Goal: Transaction & Acquisition: Subscribe to service/newsletter

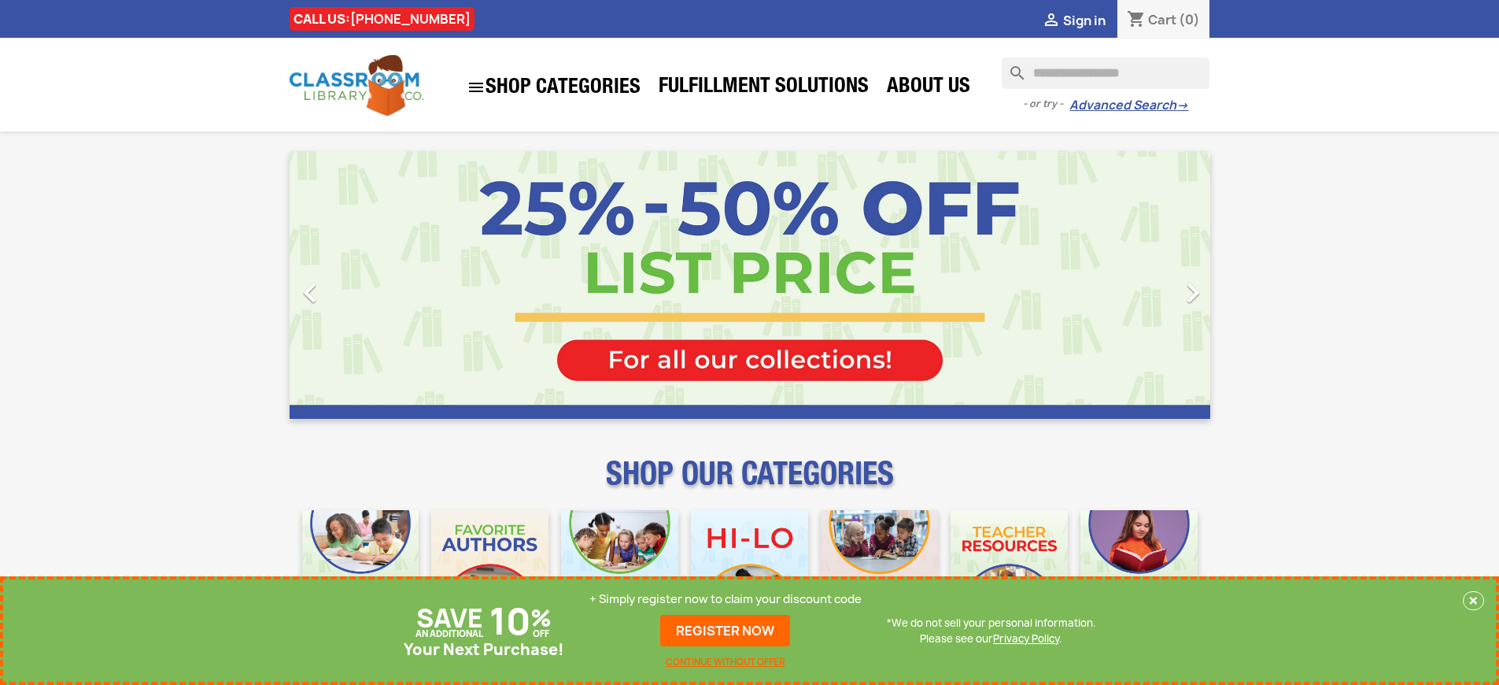
click at [726, 599] on p "+ Simply register now to claim your discount code" at bounding box center [726, 599] width 272 height 16
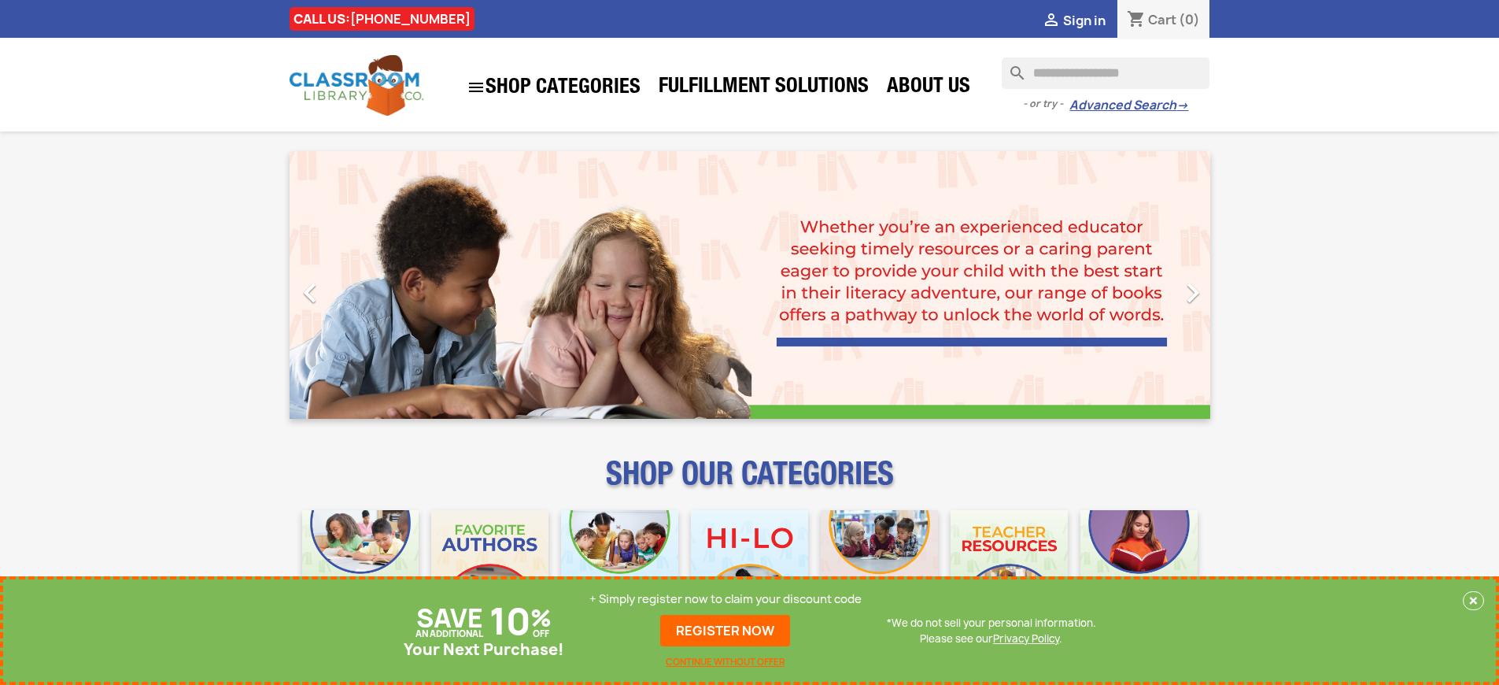
click at [726, 599] on p "+ Simply register now to claim your discount code" at bounding box center [726, 599] width 272 height 16
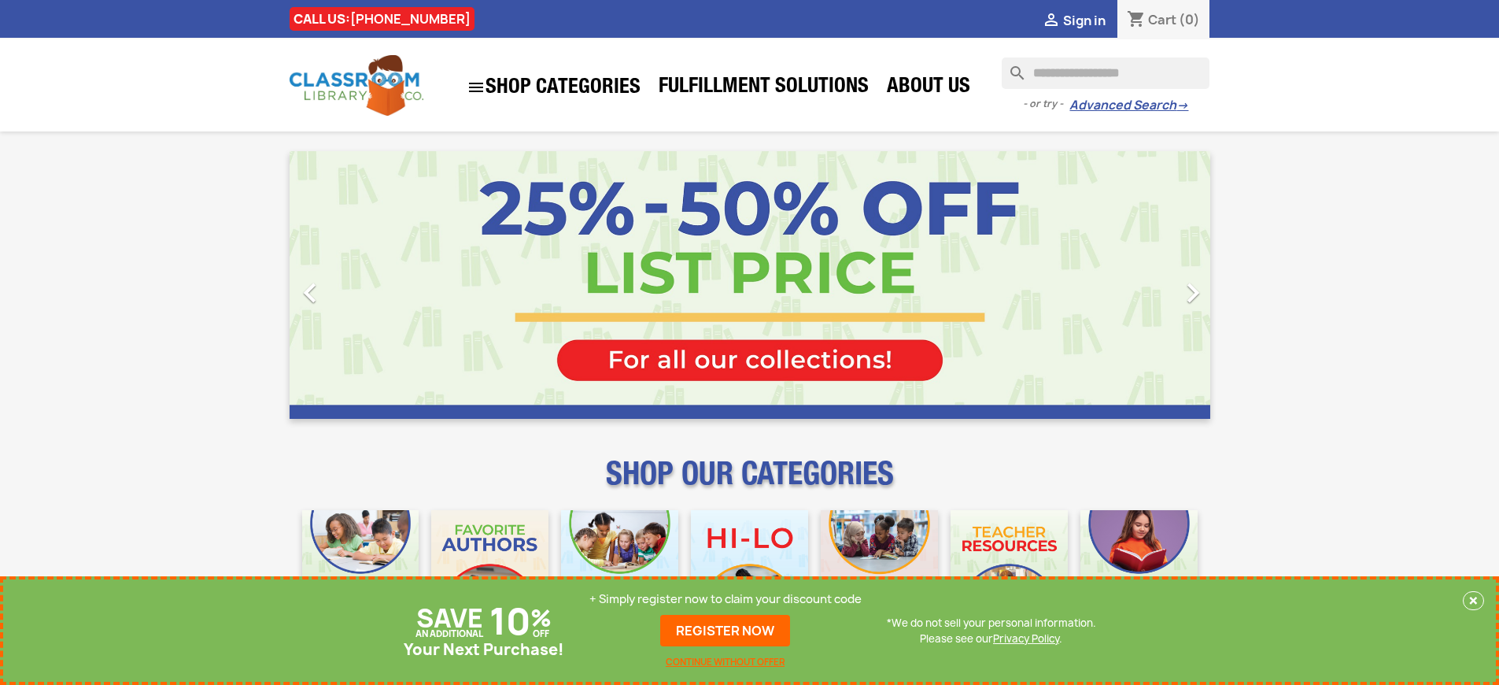
click at [726, 599] on p "+ Simply register now to claim your discount code" at bounding box center [726, 599] width 272 height 16
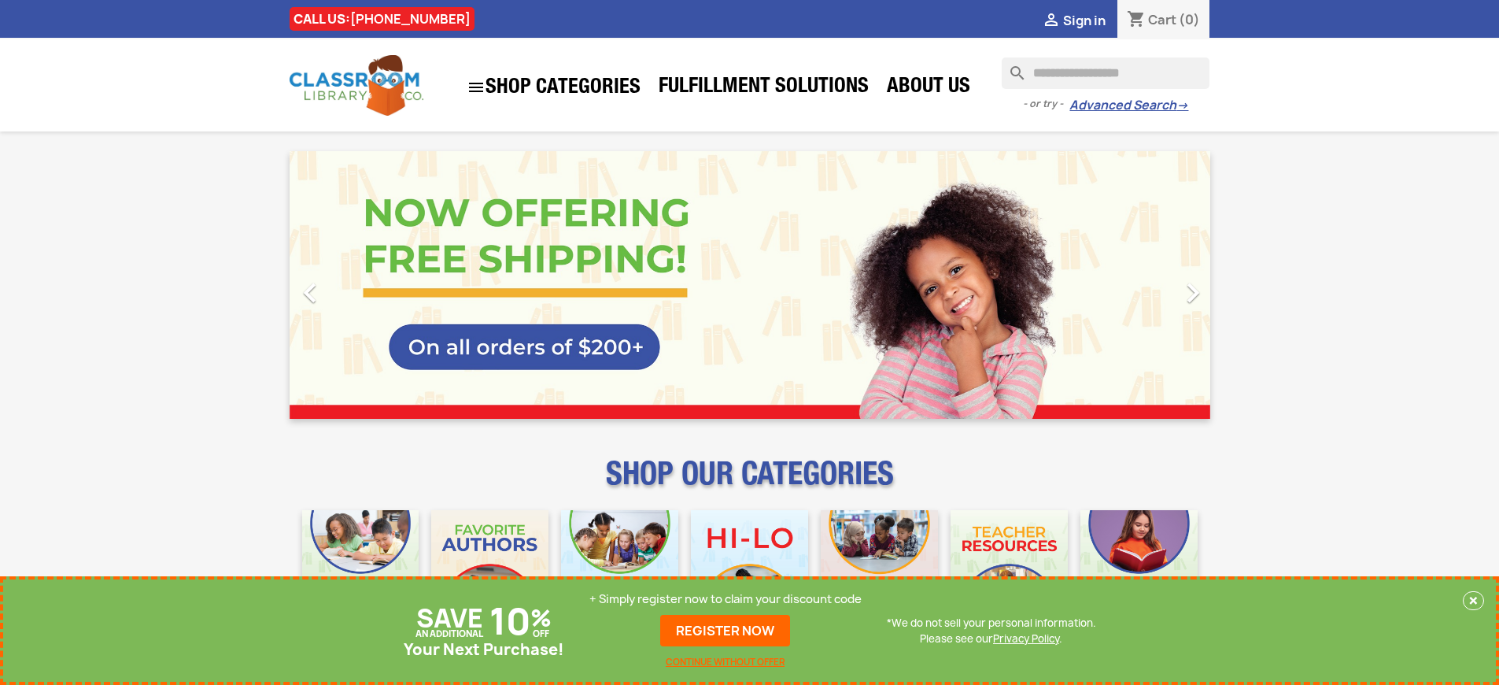
click at [726, 599] on p "+ Simply register now to claim your discount code" at bounding box center [726, 599] width 272 height 16
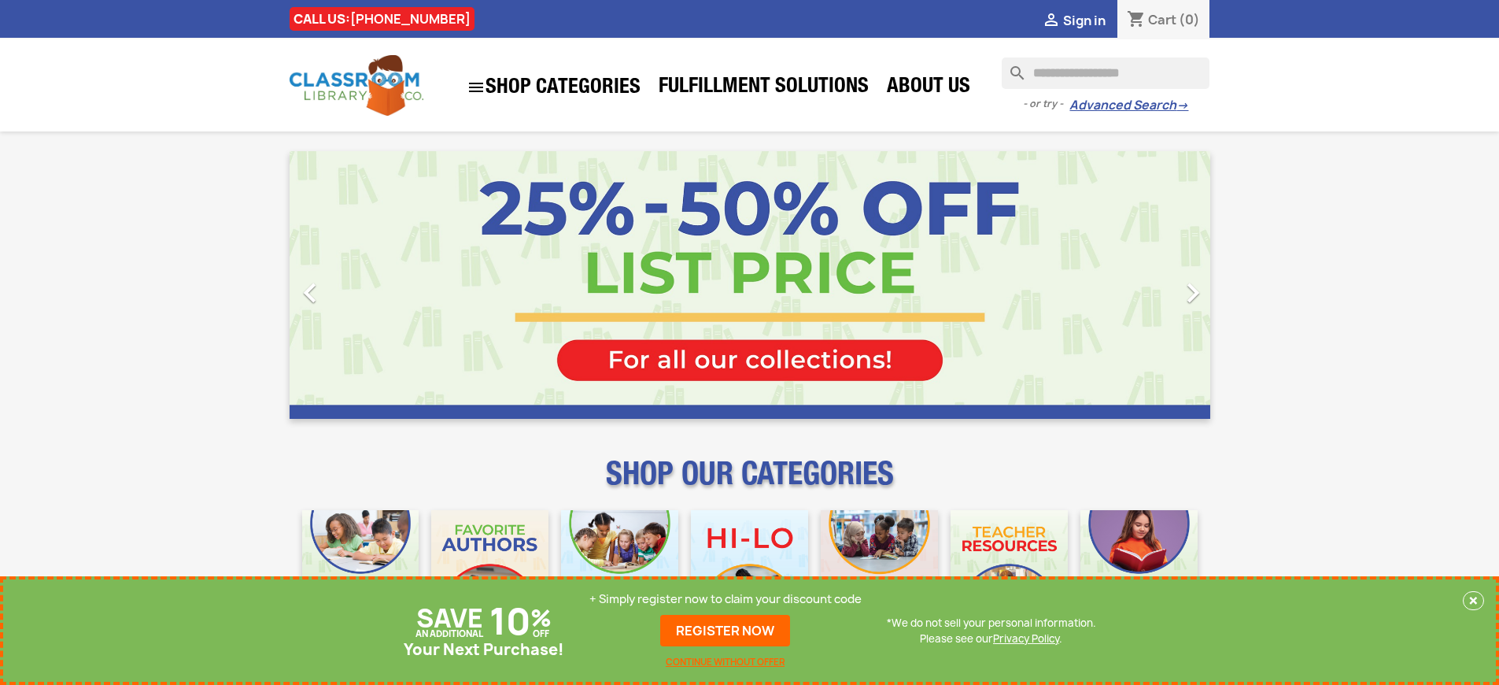
click at [726, 599] on p "+ Simply register now to claim your discount code" at bounding box center [726, 599] width 272 height 16
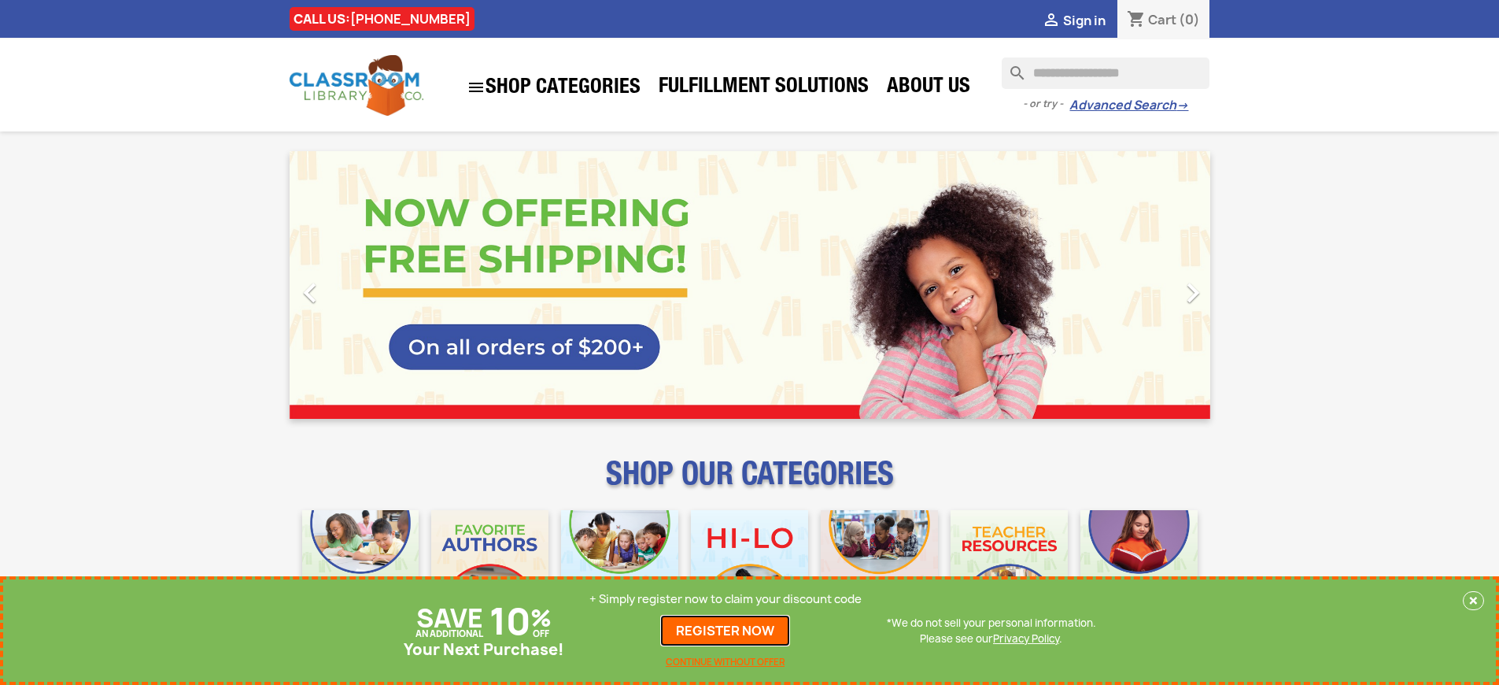
click at [726, 630] on link "REGISTER NOW" at bounding box center [725, 630] width 130 height 31
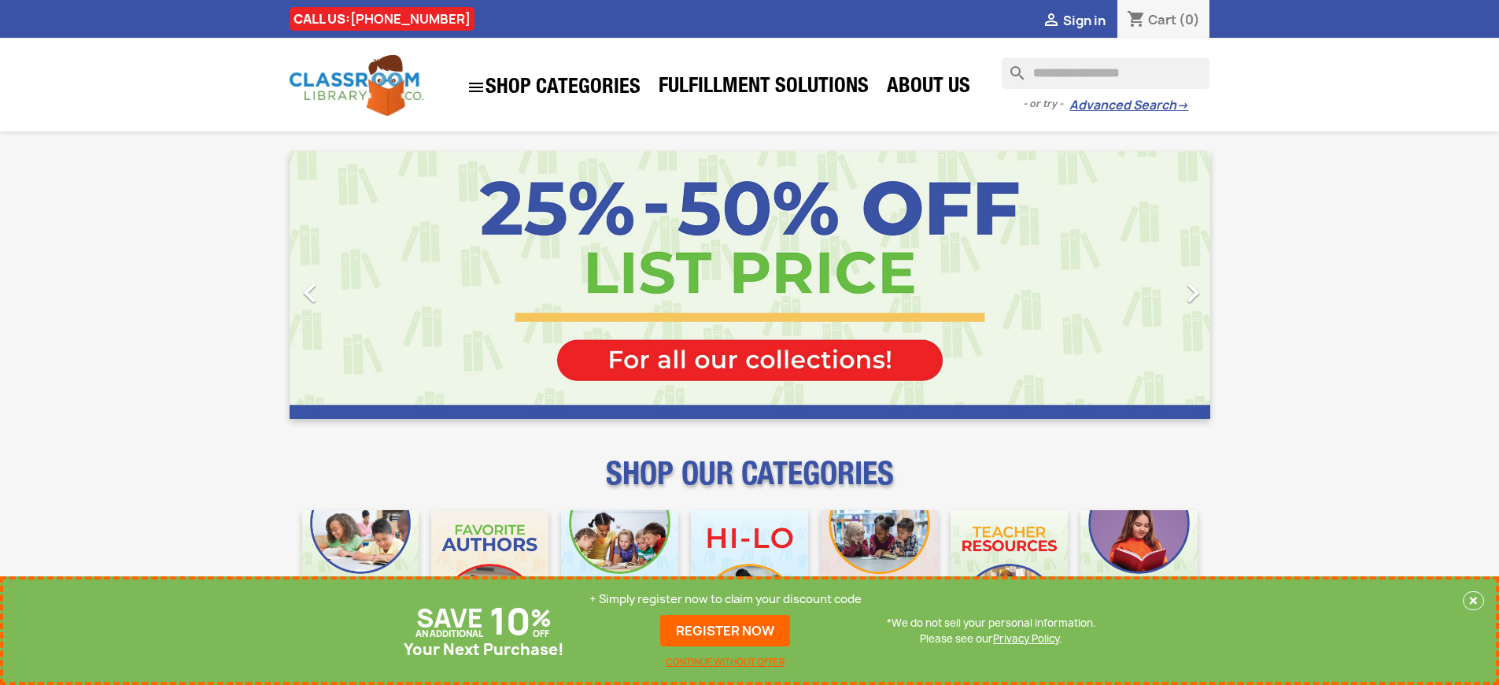
click at [726, 599] on p "+ Simply register now to claim your discount code" at bounding box center [726, 599] width 272 height 16
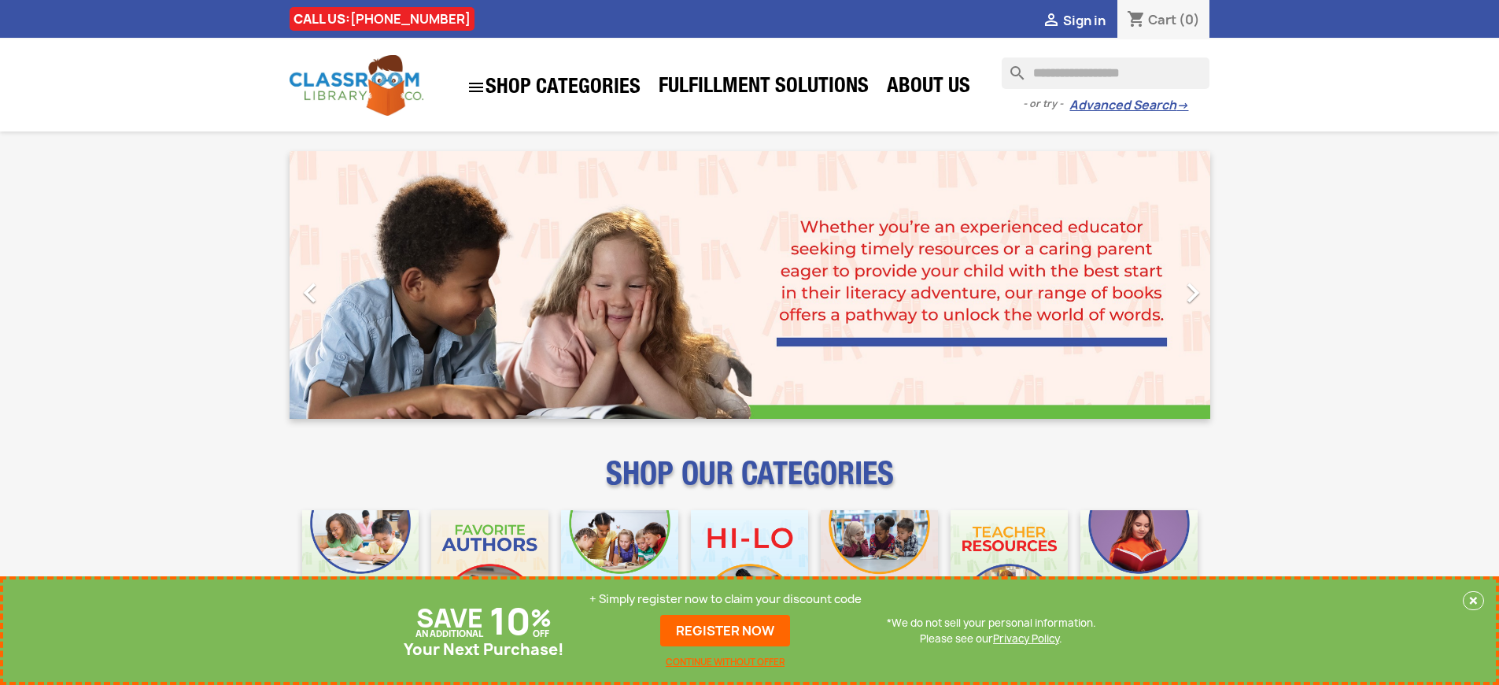
click at [726, 599] on p "+ Simply register now to claim your discount code" at bounding box center [726, 599] width 272 height 16
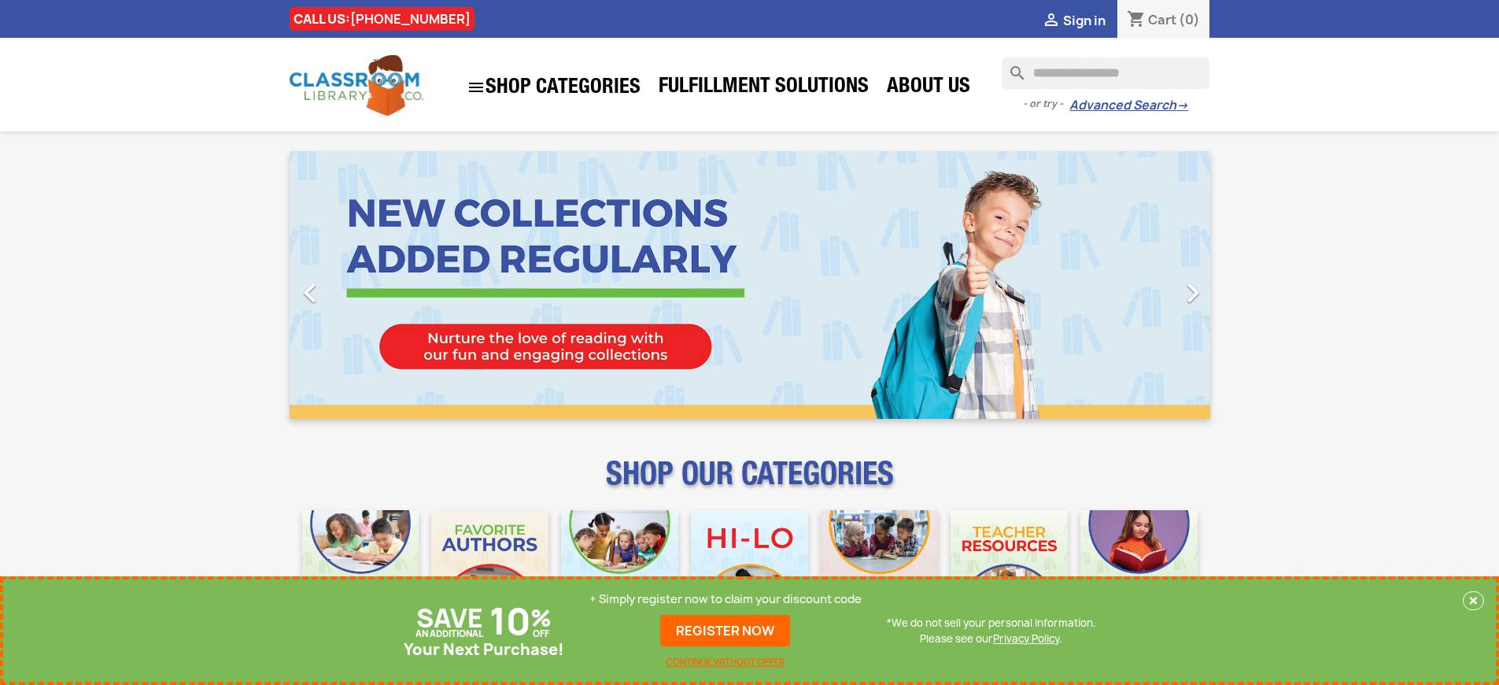
click at [726, 599] on p "+ Simply register now to claim your discount code" at bounding box center [726, 599] width 272 height 16
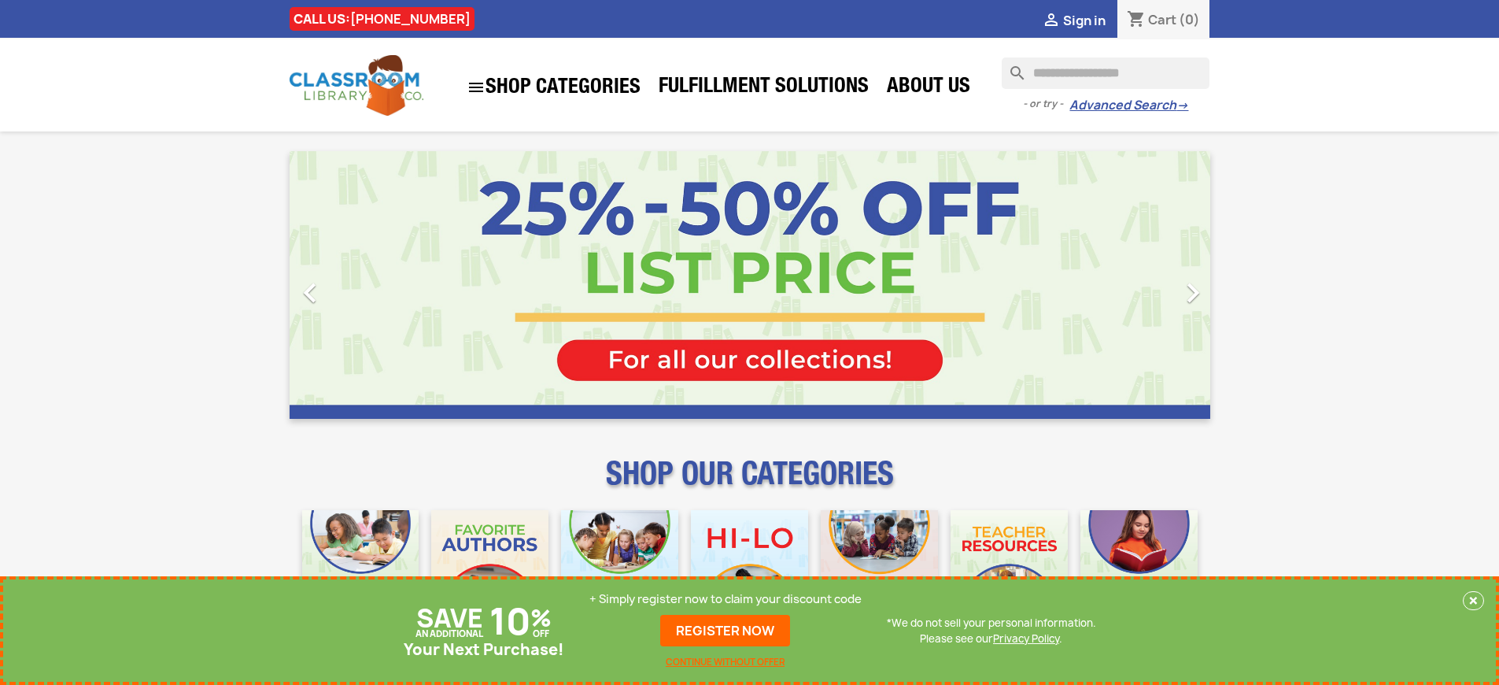
click at [726, 599] on p "+ Simply register now to claim your discount code" at bounding box center [726, 599] width 272 height 16
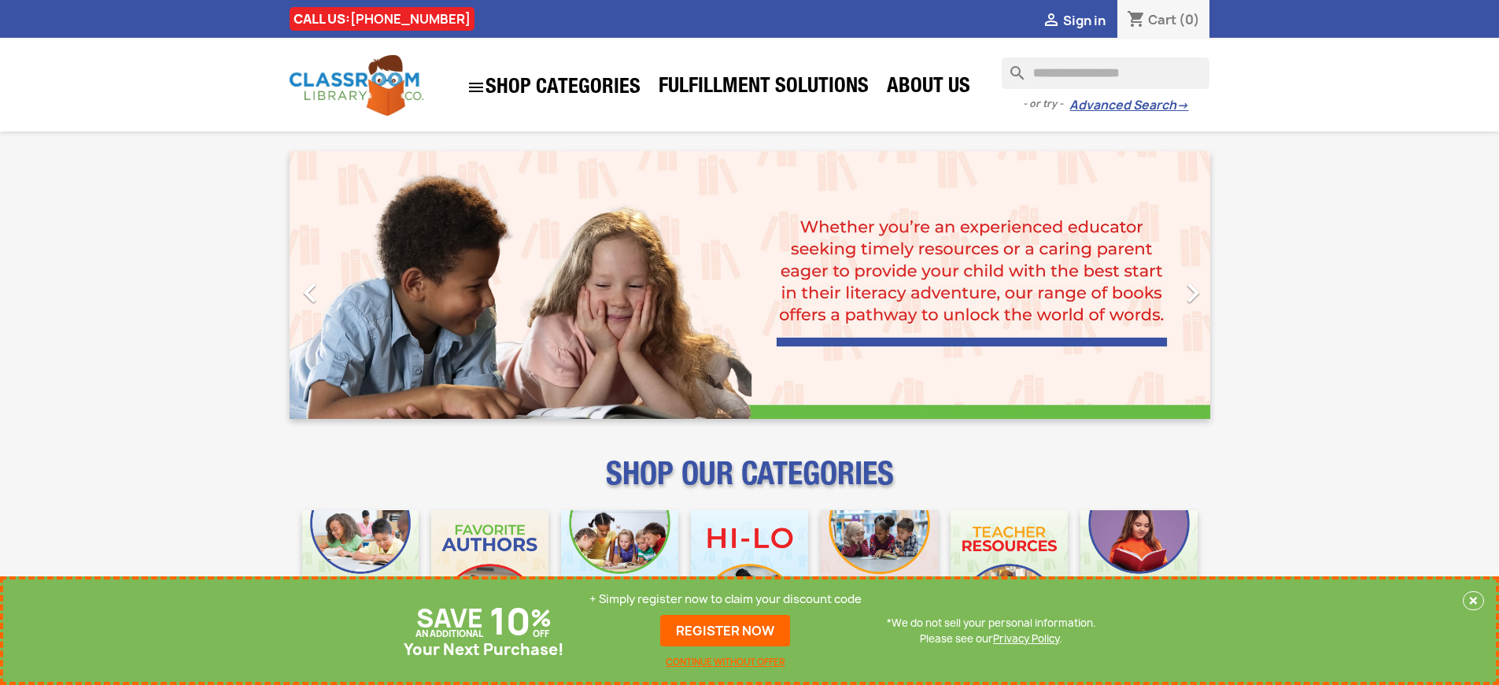
click at [726, 599] on p "+ Simply register now to claim your discount code" at bounding box center [726, 599] width 272 height 16
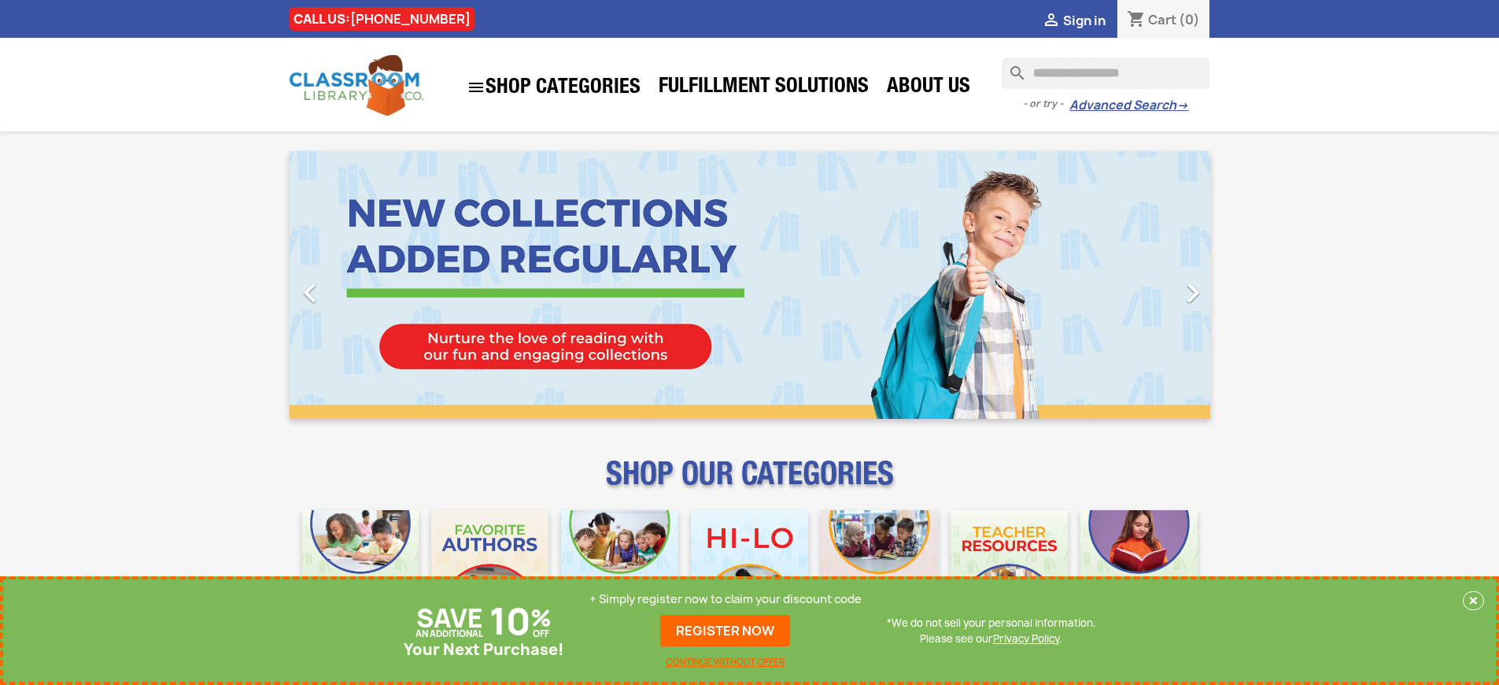
click at [726, 599] on p "+ Simply register now to claim your discount code" at bounding box center [726, 599] width 272 height 16
click at [726, 630] on link "REGISTER NOW" at bounding box center [725, 630] width 130 height 31
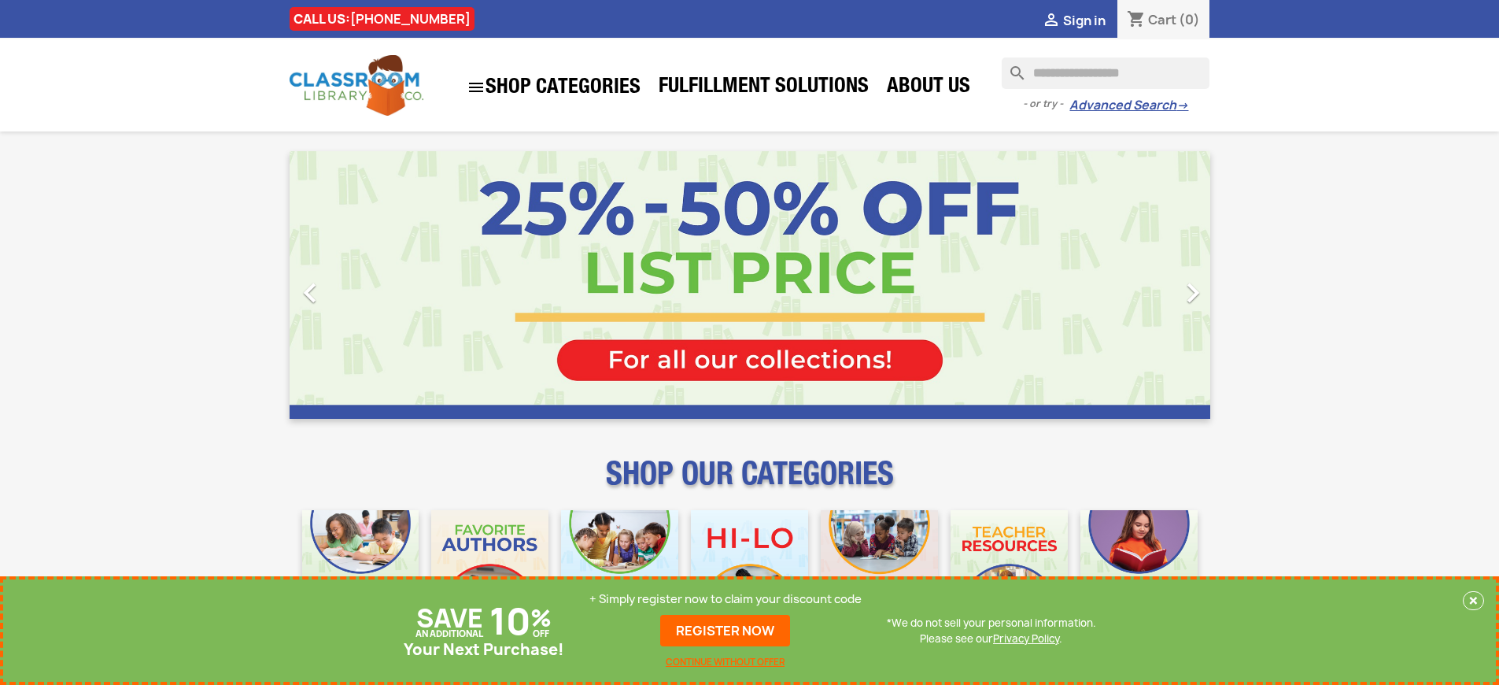
click at [726, 599] on p "+ Simply register now to claim your discount code" at bounding box center [726, 599] width 272 height 16
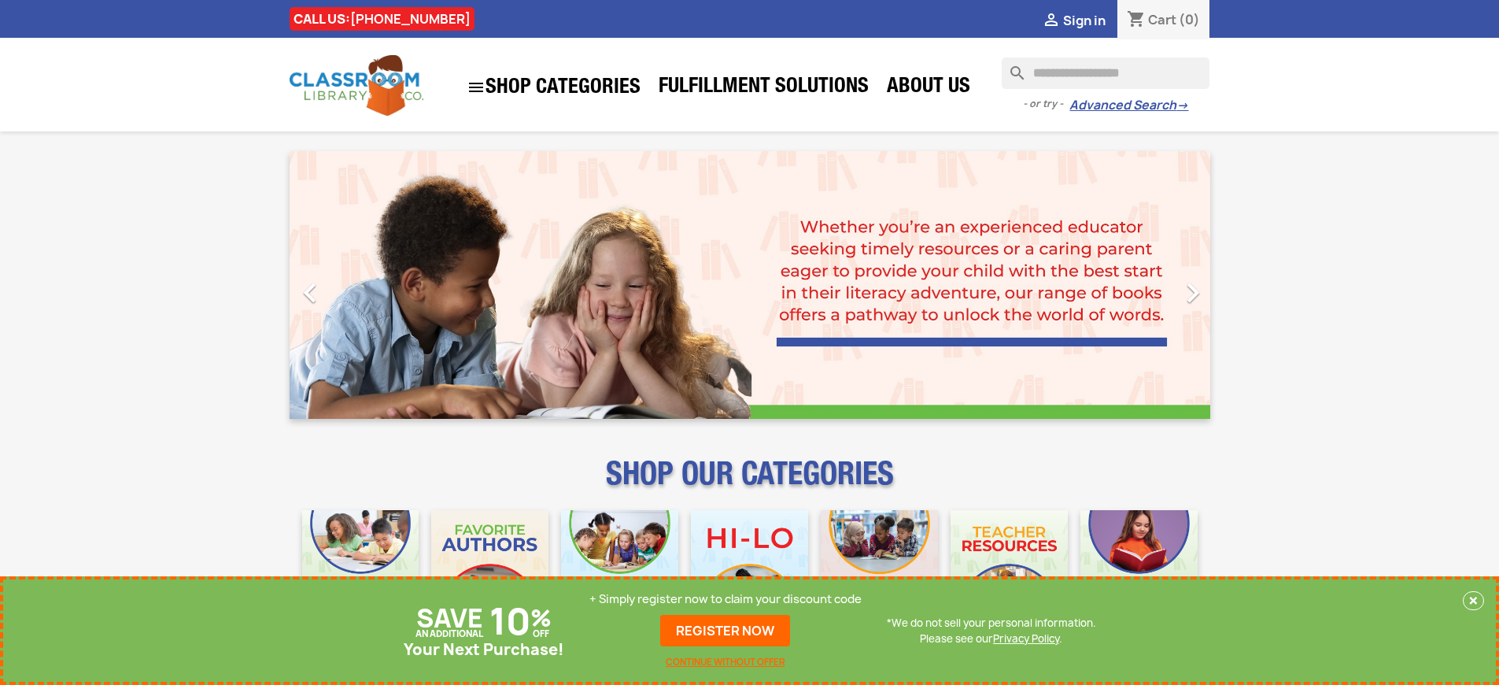
click at [726, 630] on link "REGISTER NOW" at bounding box center [725, 630] width 130 height 31
